Goal: Task Accomplishment & Management: Complete application form

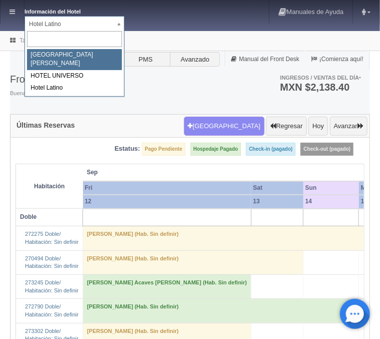
select select "357"
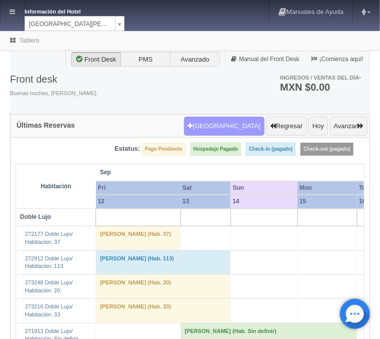
click at [238, 125] on button "[GEOGRAPHIC_DATA]" at bounding box center [224, 126] width 81 height 19
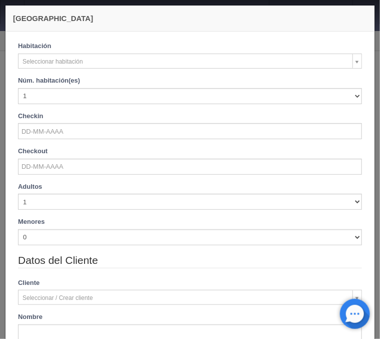
checkbox input "false"
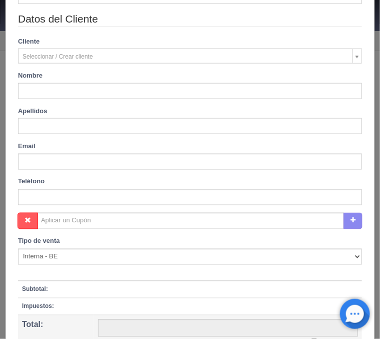
scroll to position [340, 0]
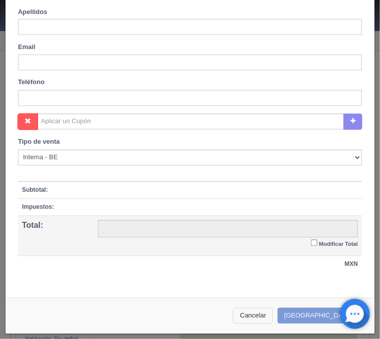
click at [273, 319] on button "Cancelar" at bounding box center [253, 316] width 40 height 17
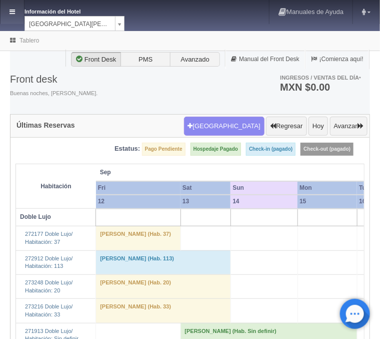
click at [14, 16] on link at bounding box center [13, 12] width 24 height 24
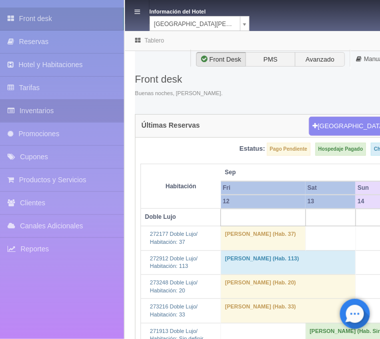
click at [47, 107] on link "Inventarios" at bounding box center [62, 111] width 124 height 23
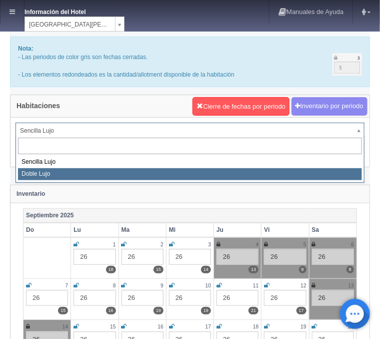
select select "577"
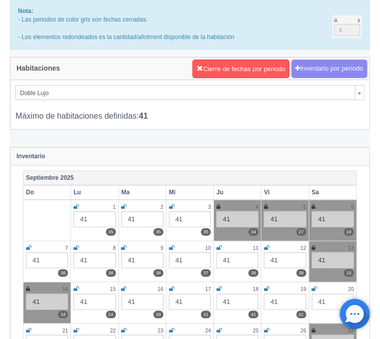
scroll to position [107, 0]
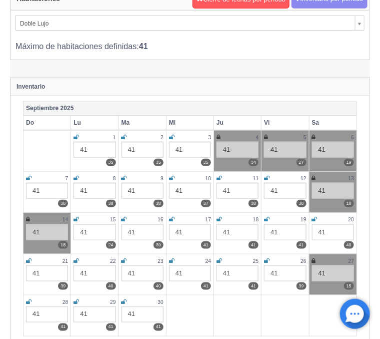
click at [312, 178] on icon at bounding box center [314, 178] width 4 height 6
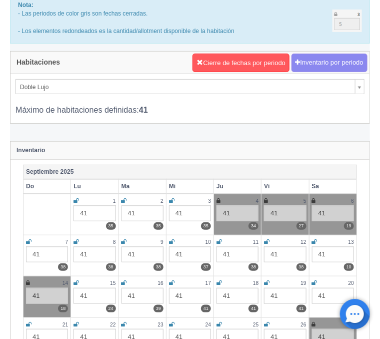
scroll to position [0, 0]
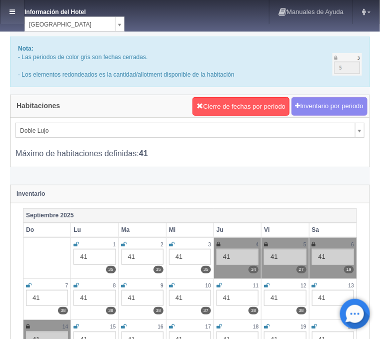
click at [10, 9] on icon at bounding box center [13, 12] width 6 height 7
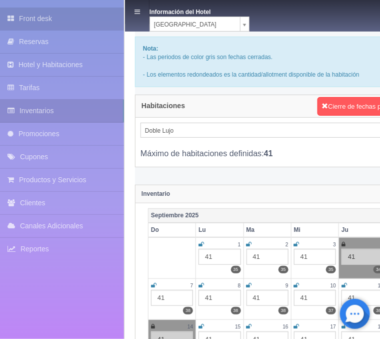
click at [32, 15] on link "Front desk" at bounding box center [62, 19] width 124 height 23
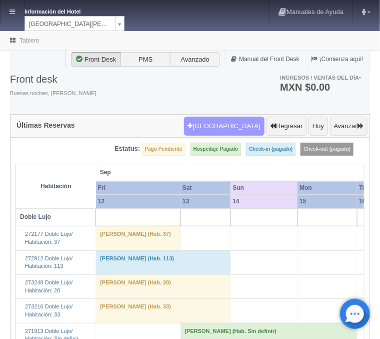
click at [211, 121] on button "Nueva Reserva" at bounding box center [224, 126] width 81 height 19
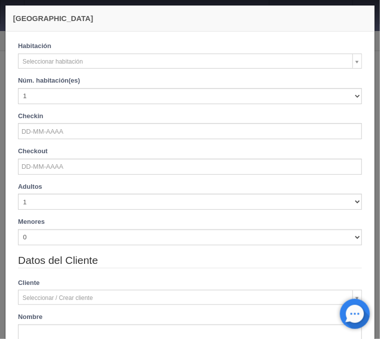
checkbox input "false"
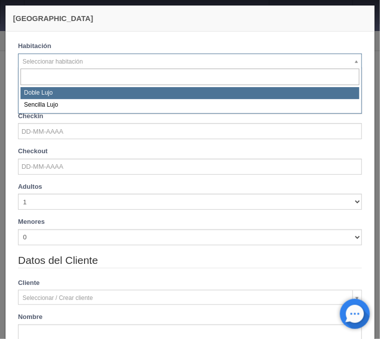
select select "577"
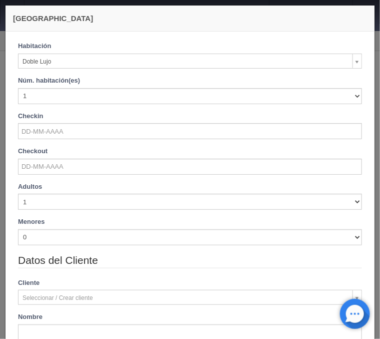
checkbox input "false"
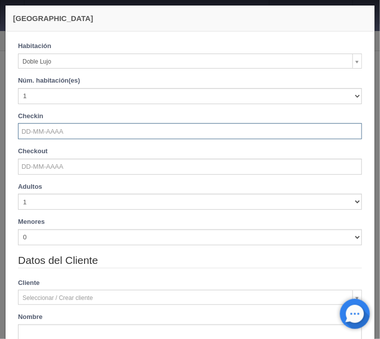
click at [58, 129] on input "text" at bounding box center [190, 131] width 344 height 16
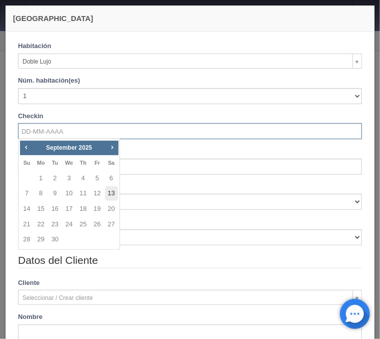
click at [111, 193] on link "13" at bounding box center [111, 193] width 13 height 15
type input "[DATE]"
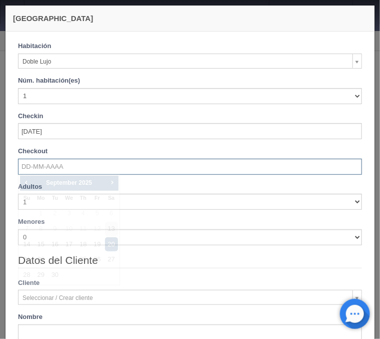
click at [57, 165] on input "text" at bounding box center [190, 167] width 344 height 16
checkbox input "false"
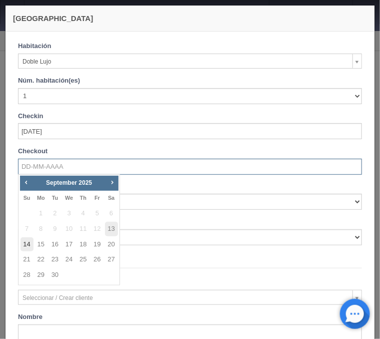
click at [26, 245] on link "14" at bounding box center [27, 244] width 13 height 15
type input "[DATE]"
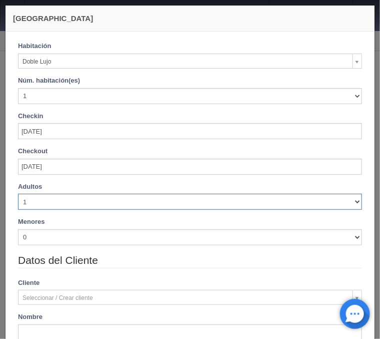
click at [18, 194] on select "1 2 3 4 5 6 7 8 9 10" at bounding box center [190, 202] width 344 height 16
checkbox input "false"
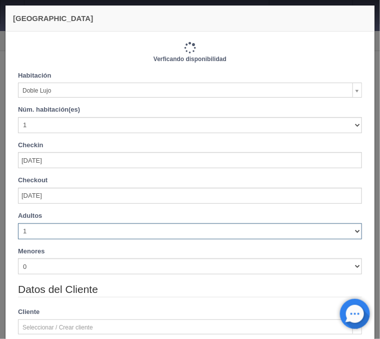
select select "2"
click option "2" at bounding box center [0, 0] width 0 height 0
type input "1220.00"
checkbox input "false"
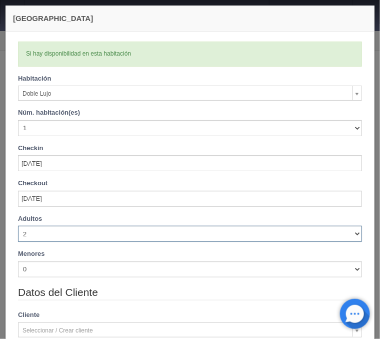
checkbox input "false"
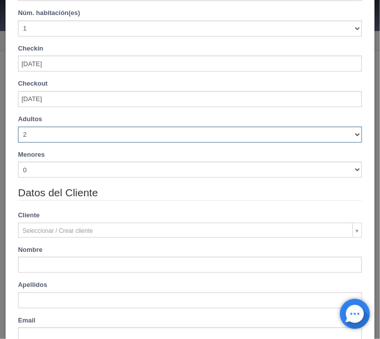
type input "1220.00"
checkbox input "false"
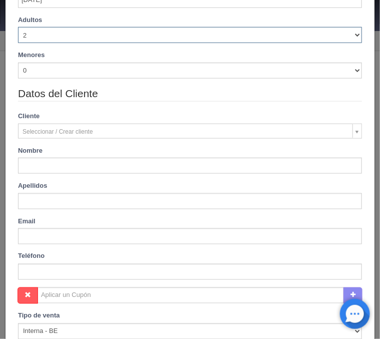
scroll to position [201, 0]
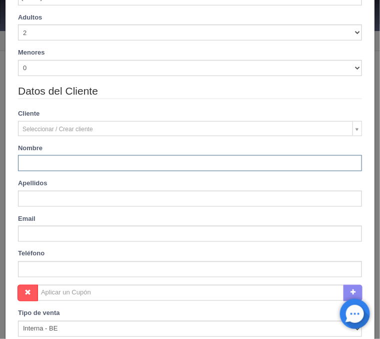
click at [35, 165] on input "text" at bounding box center [190, 163] width 344 height 16
drag, startPoint x: 39, startPoint y: 164, endPoint x: 46, endPoint y: 102, distance: 62.9
click at [39, 161] on input "Miguelramon" at bounding box center [190, 163] width 344 height 16
type input "Miguel Ramon"
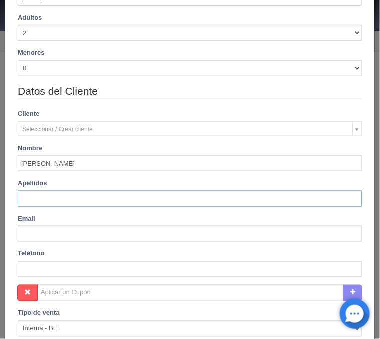
click at [53, 200] on input "text" at bounding box center [190, 199] width 344 height 16
paste input "Gradillaalvarez"
click at [43, 200] on input "Gradillaalvarez" at bounding box center [190, 199] width 344 height 16
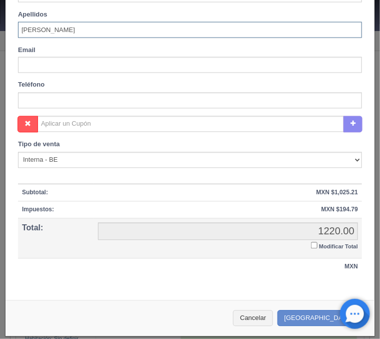
scroll to position [372, 0]
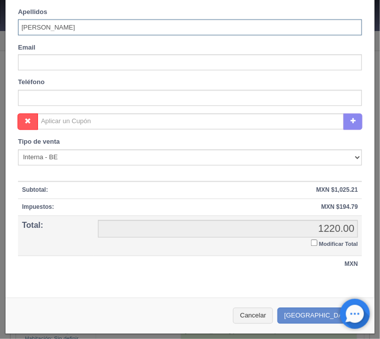
type input "Gradilla Alvarez"
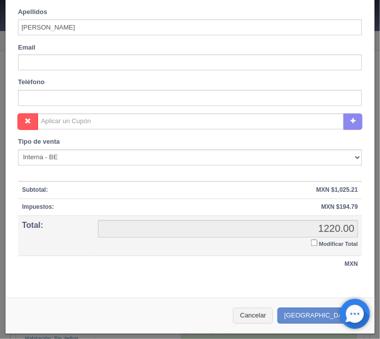
click at [314, 241] on input "Modificar Total" at bounding box center [314, 243] width 7 height 7
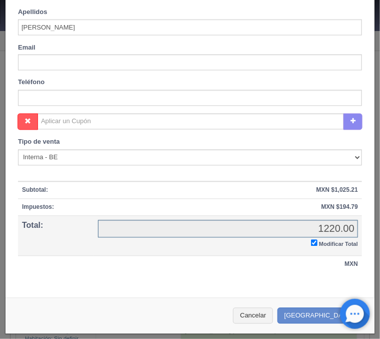
checkbox input "true"
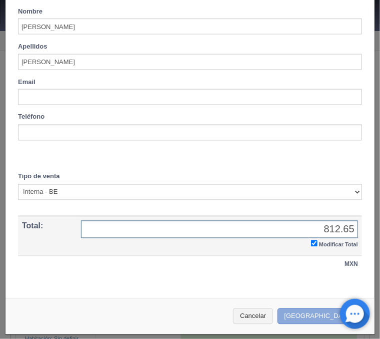
type input "812.65"
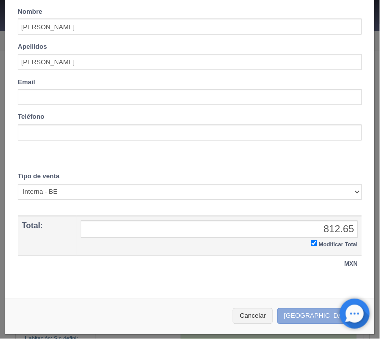
click at [319, 313] on button "Crear Reserva" at bounding box center [321, 316] width 87 height 17
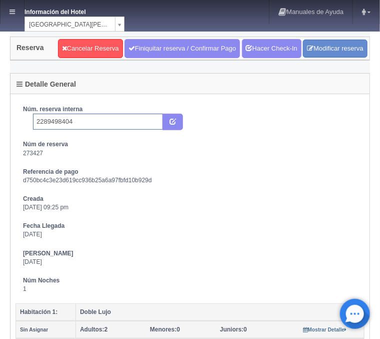
click at [85, 118] on input "2289498404" at bounding box center [98, 122] width 130 height 16
type input "2289498404 Expedia"
click at [177, 125] on button "submit" at bounding box center [173, 122] width 21 height 17
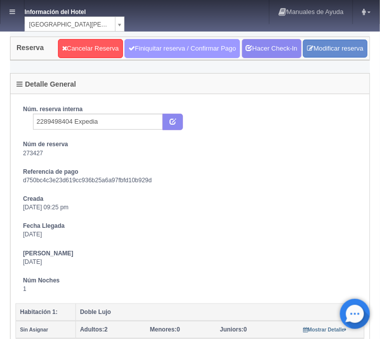
click at [161, 51] on link "Finiquitar reserva / Confirmar Pago" at bounding box center [183, 48] width 116 height 19
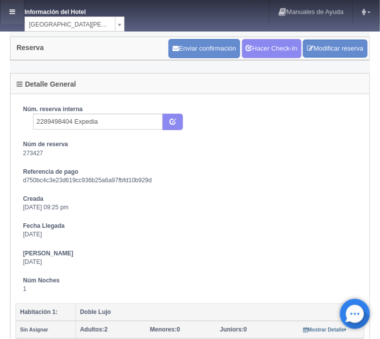
click at [8, 7] on link at bounding box center [13, 12] width 24 height 24
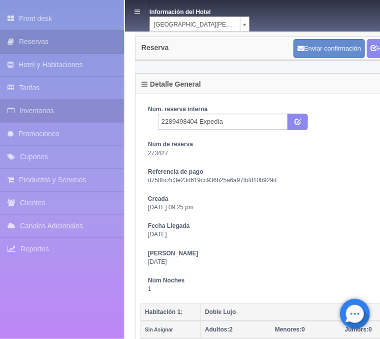
click at [29, 117] on link "Inventarios" at bounding box center [62, 111] width 124 height 23
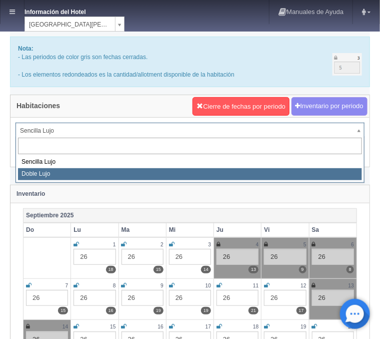
select select "577"
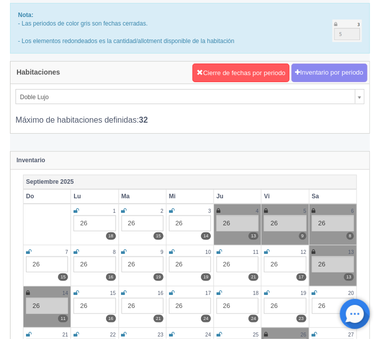
scroll to position [54, 0]
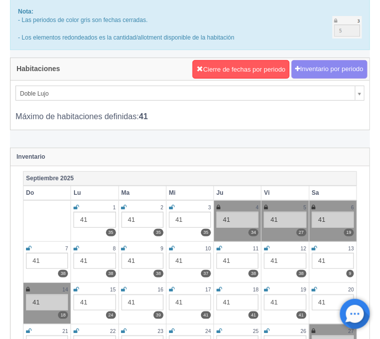
scroll to position [54, 0]
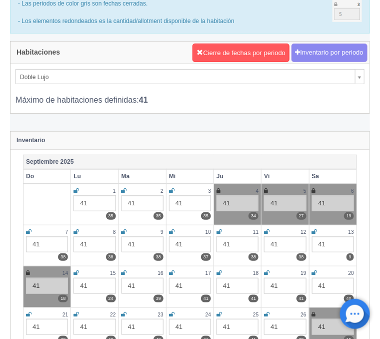
click at [316, 233] on icon at bounding box center [315, 232] width 6 height 6
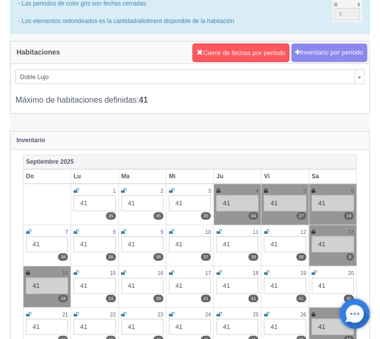
scroll to position [0, 0]
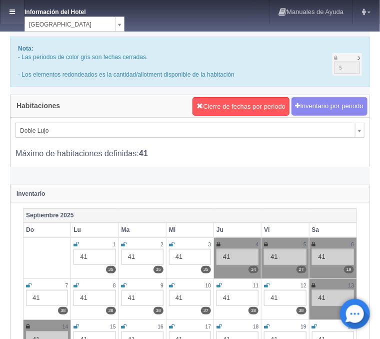
click at [13, 5] on link at bounding box center [13, 12] width 24 height 24
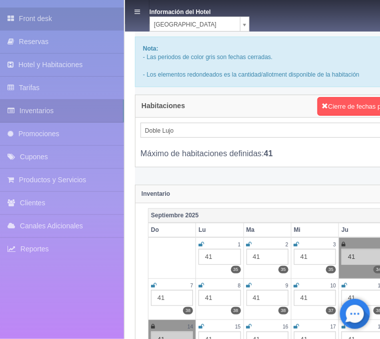
click at [27, 16] on link "Front desk" at bounding box center [62, 19] width 124 height 23
